Goal: Information Seeking & Learning: Learn about a topic

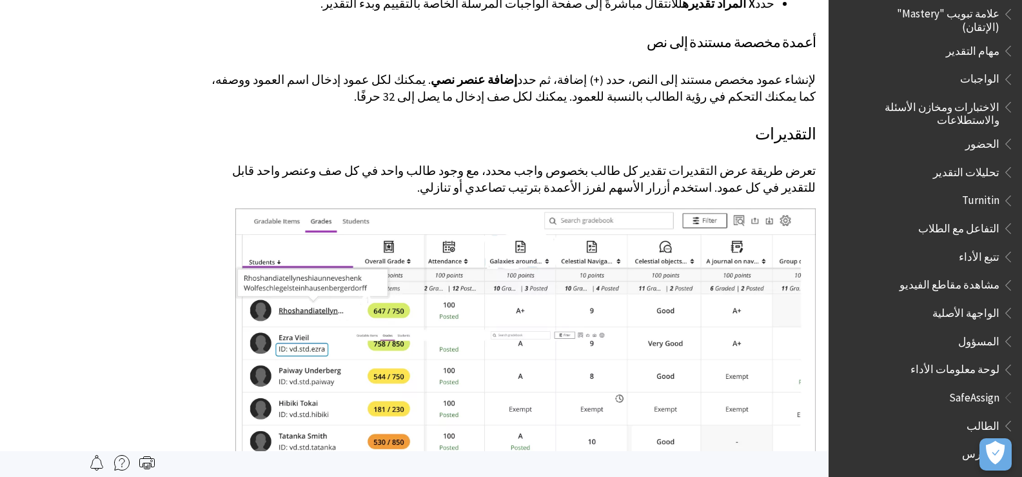
scroll to position [1677, 0]
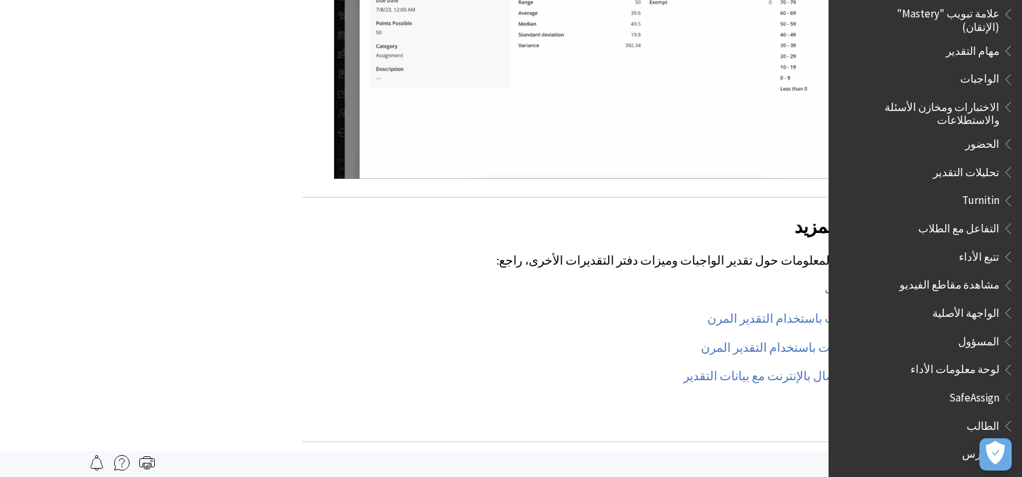
scroll to position [7314, -99]
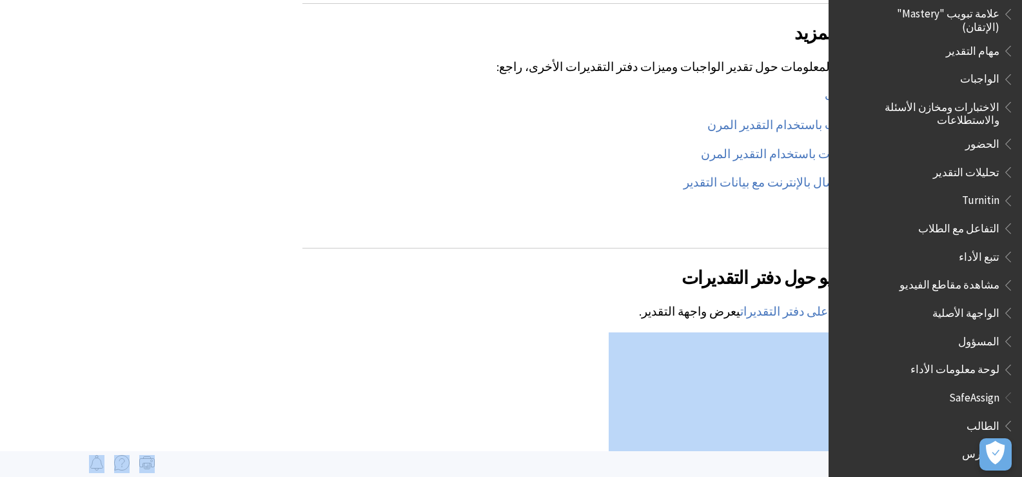
drag, startPoint x: 612, startPoint y: 312, endPoint x: 796, endPoint y: 308, distance: 184.5
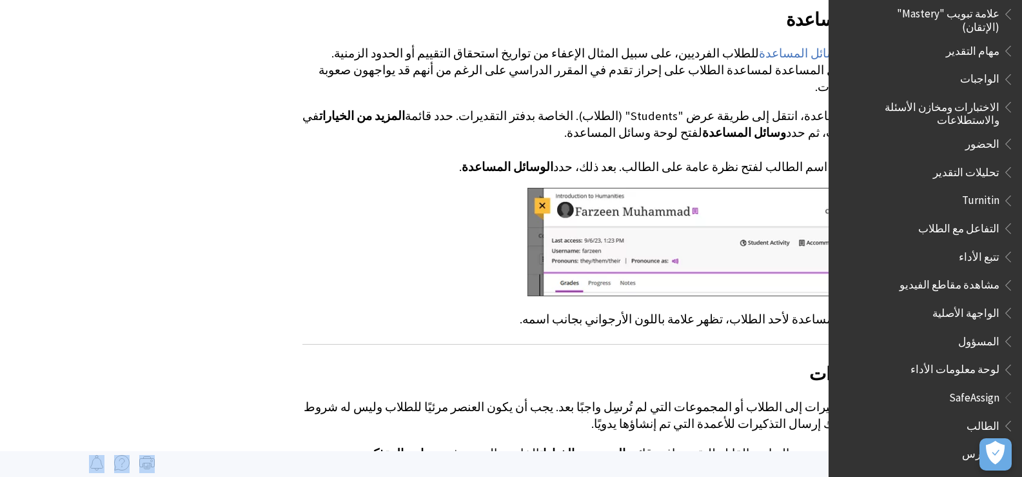
scroll to position [5057, -99]
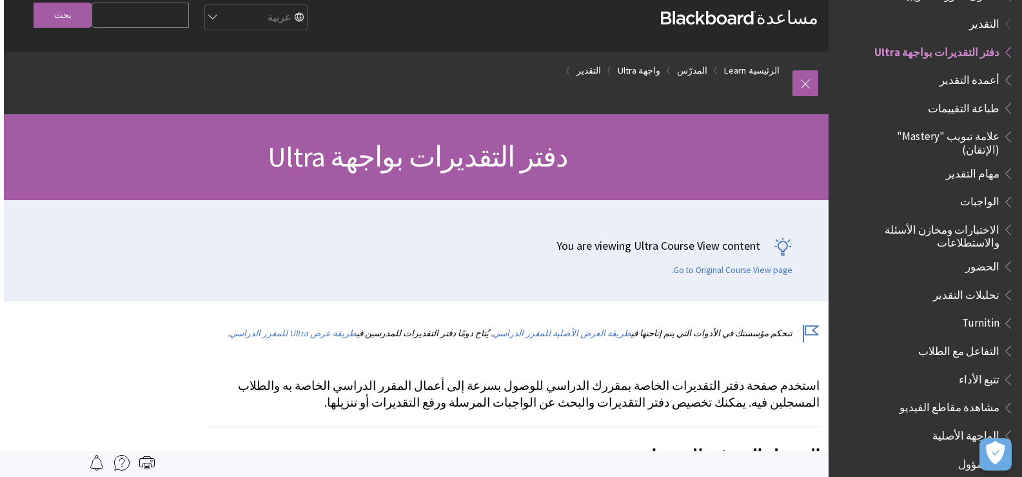
scroll to position [0, -4]
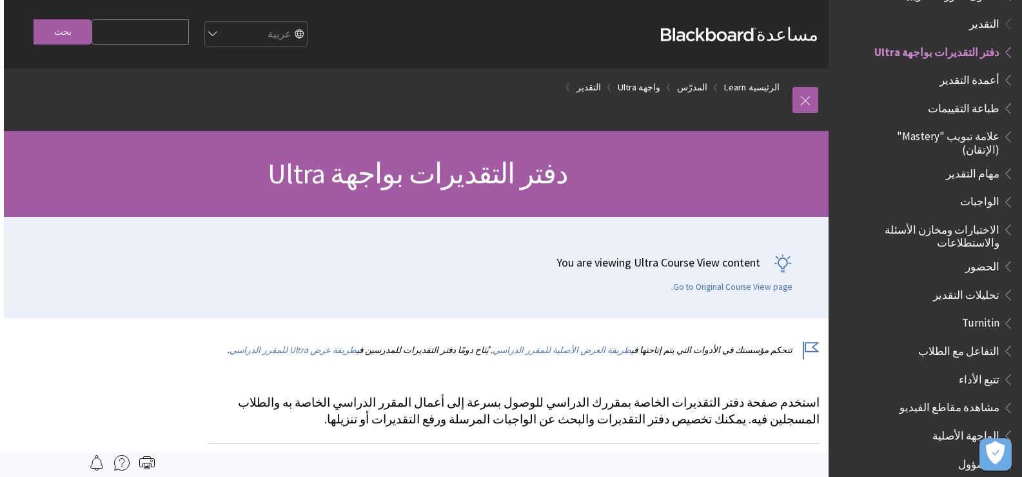
click at [174, 35] on input "Search Query" at bounding box center [140, 31] width 97 height 25
type input "l"
type input "ملاحظة صوتية"
click at [34, 19] on input "بحث" at bounding box center [63, 31] width 58 height 25
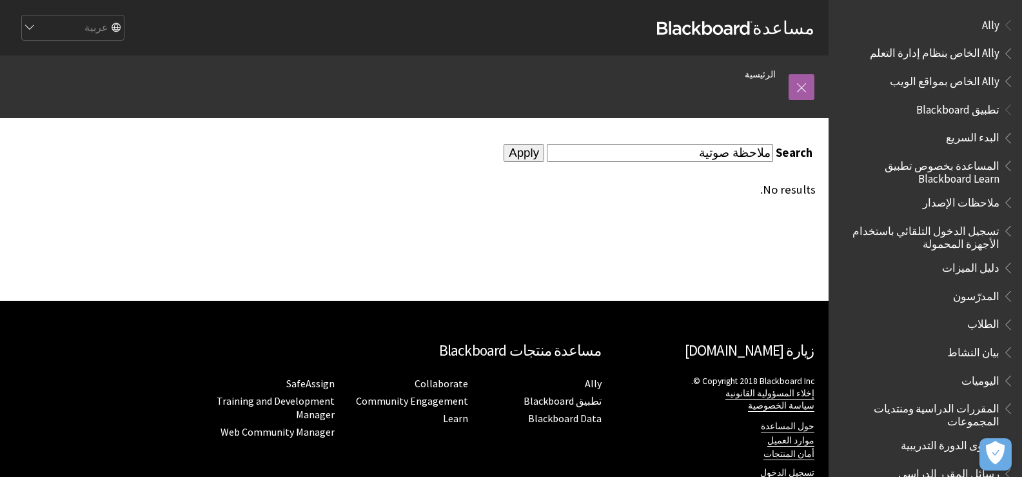
click at [737, 158] on input "ملاحظة صوتية" at bounding box center [660, 152] width 226 height 17
type input "التغذية الراجعة"
click at [504, 144] on input "Apply" at bounding box center [524, 153] width 41 height 18
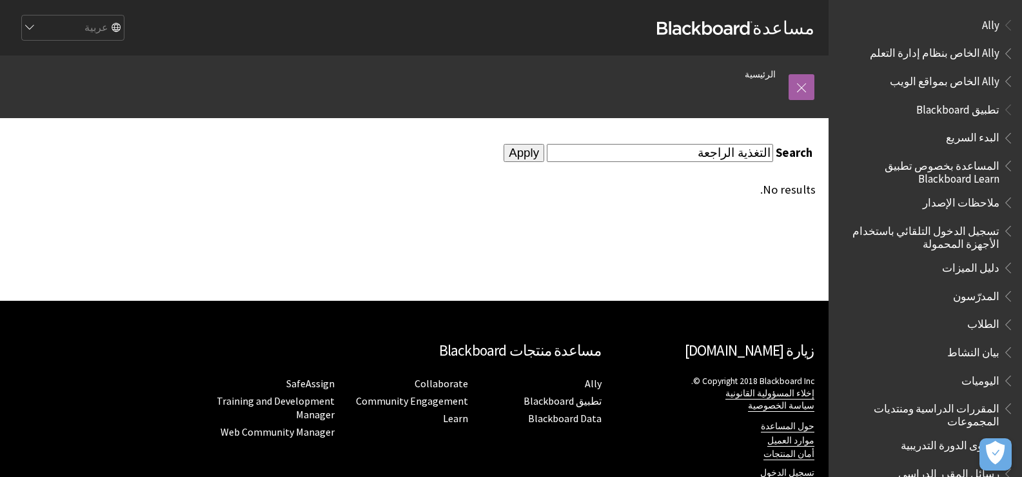
click at [712, 144] on input "التغذية الراجعة" at bounding box center [660, 152] width 226 height 17
type input "feedback"
click at [504, 144] on input "Apply" at bounding box center [524, 153] width 41 height 18
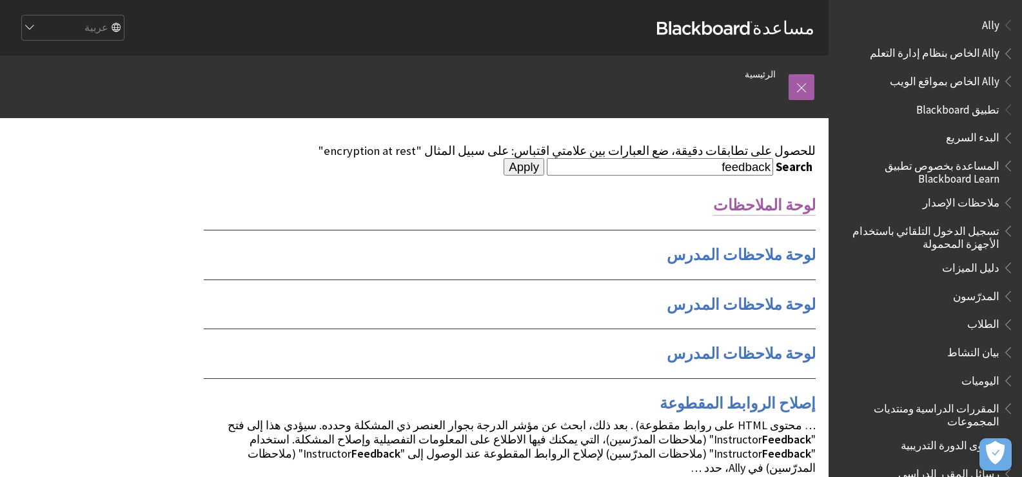
click at [769, 199] on link "لوحة الملاحظات" at bounding box center [764, 205] width 103 height 21
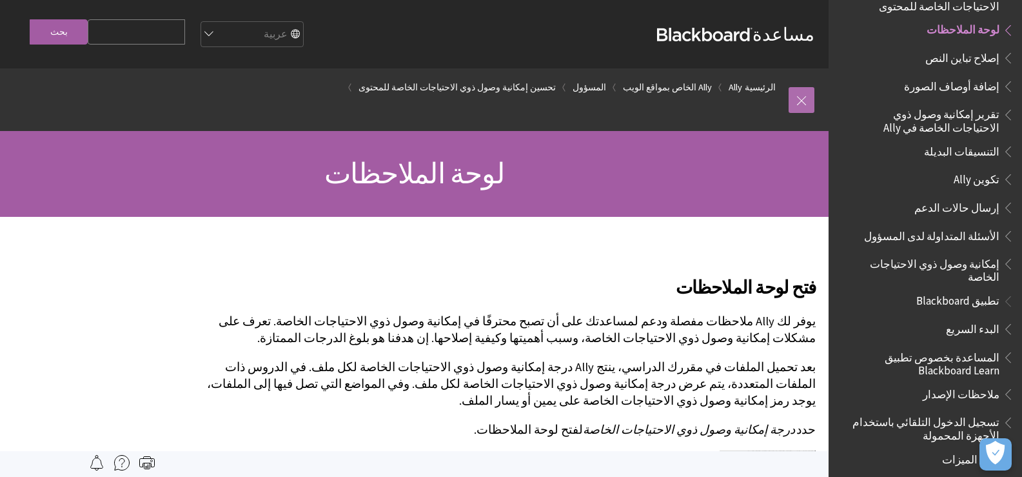
click at [808, 101] on link at bounding box center [802, 100] width 26 height 26
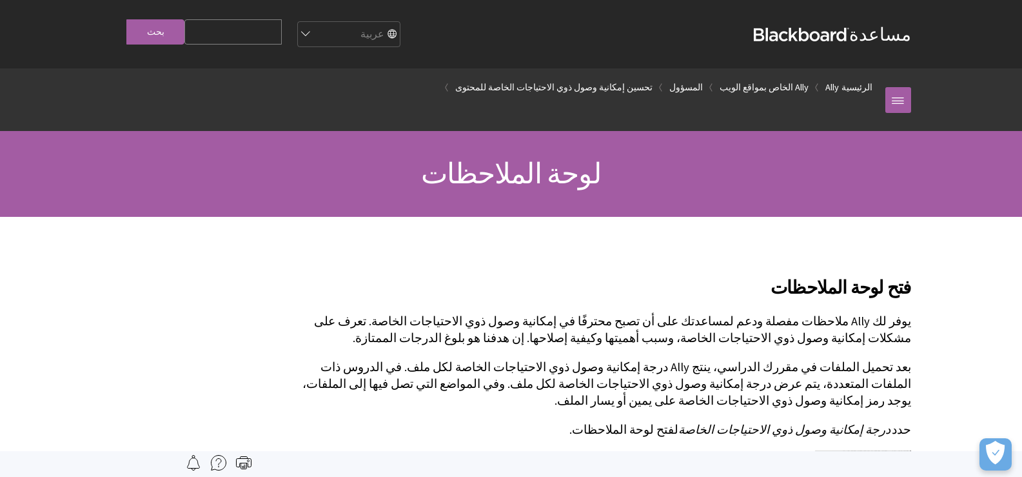
click at [251, 34] on input "Search Query" at bounding box center [232, 31] width 97 height 25
type input "التغذية الراجعة"
click at [158, 26] on input "بحث" at bounding box center [155, 31] width 58 height 25
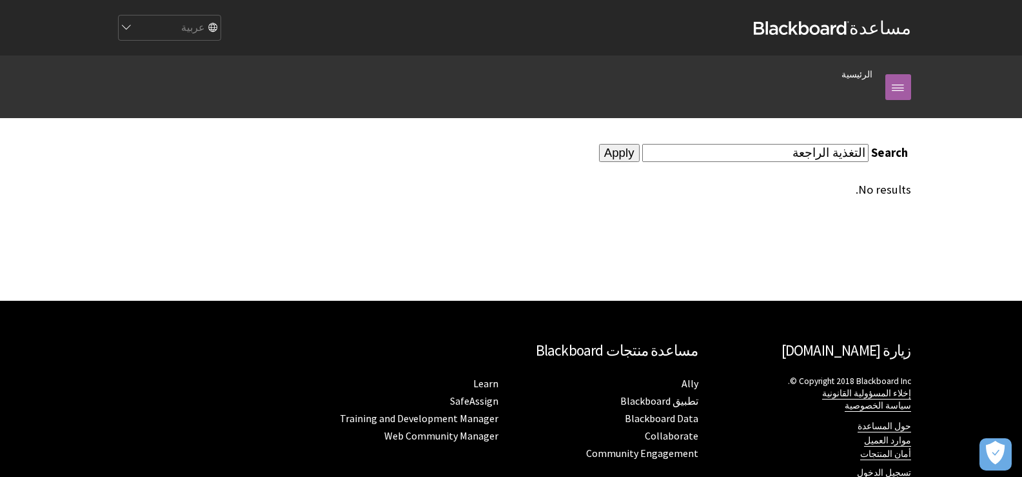
click at [808, 147] on input "التغذية الراجعة" at bounding box center [755, 152] width 226 height 17
type input "l"
type input "ملاحظة"
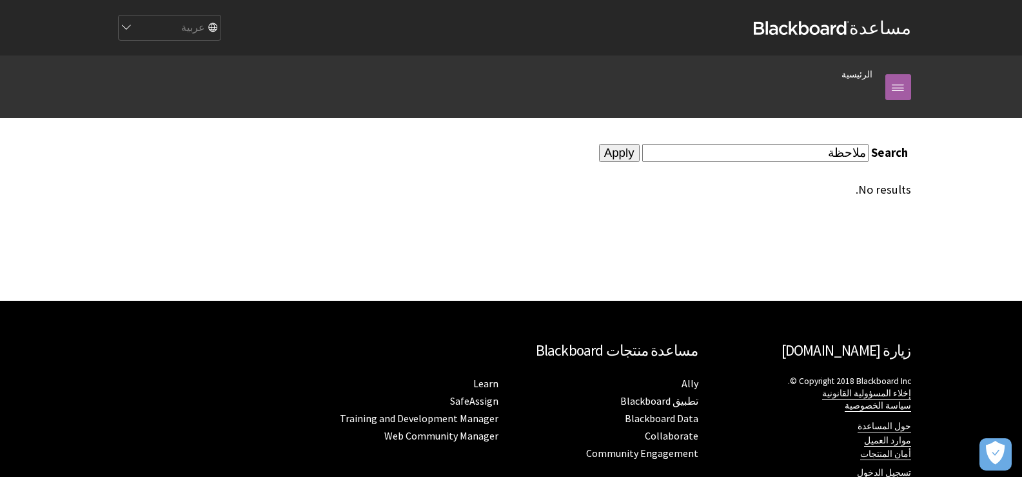
click at [599, 144] on input "Apply" at bounding box center [619, 153] width 41 height 18
